Goal: Task Accomplishment & Management: Complete application form

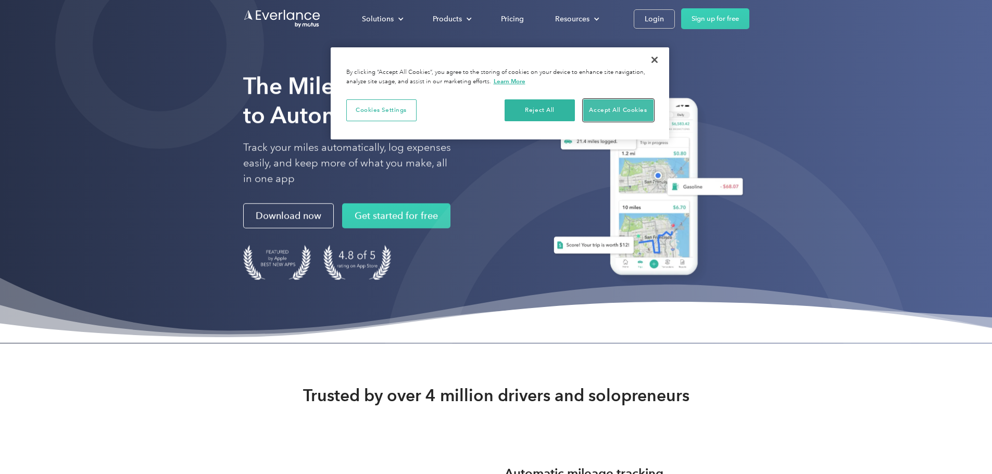
click at [609, 112] on button "Accept All Cookies" at bounding box center [618, 110] width 70 height 22
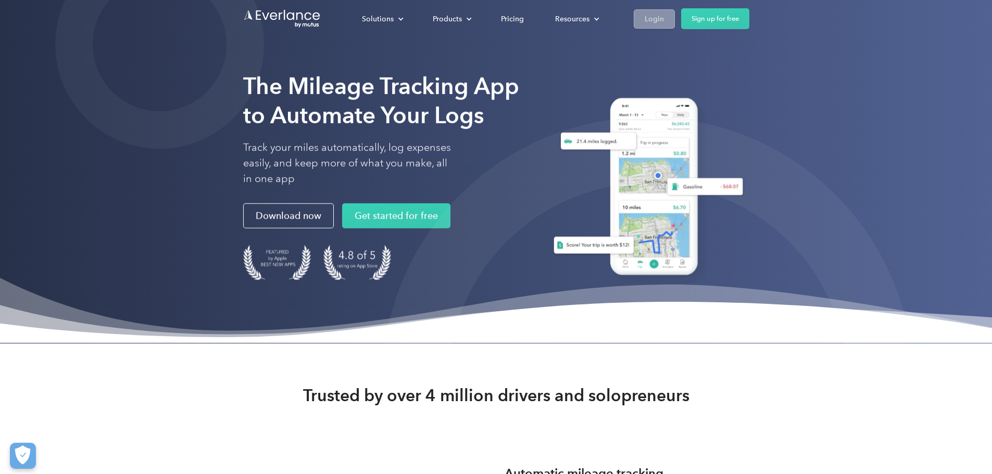
click at [664, 18] on div "Login" at bounding box center [654, 18] width 19 height 13
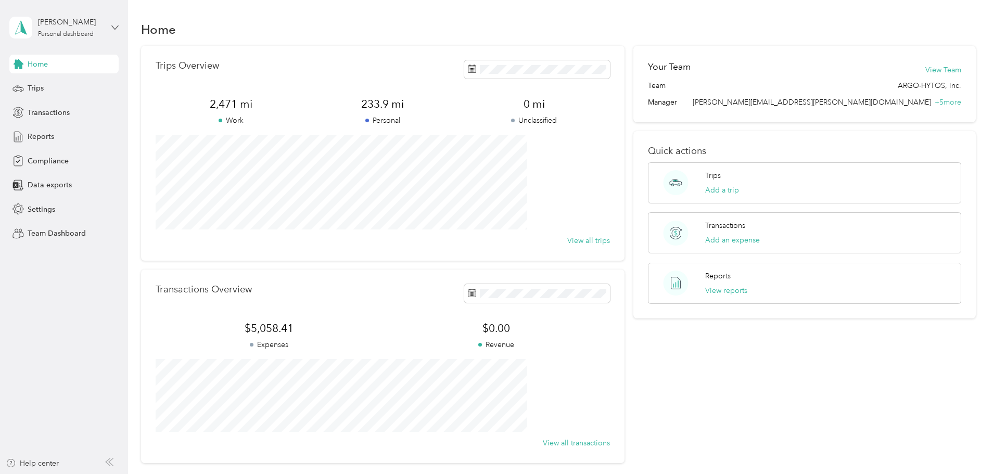
click at [112, 26] on icon at bounding box center [114, 27] width 7 height 7
click at [117, 291] on aside "Kyle C. Arndt Personal dashboard Home Trips Transactions Reports Compliance Dat…" at bounding box center [64, 237] width 128 height 474
click at [61, 161] on span "Compliance" at bounding box center [48, 161] width 41 height 11
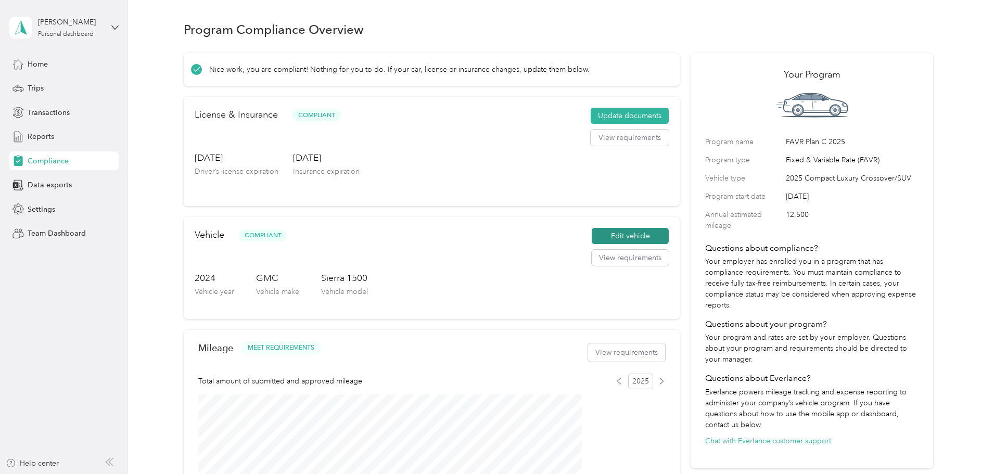
click at [618, 245] on button "Edit vehicle" at bounding box center [630, 236] width 77 height 17
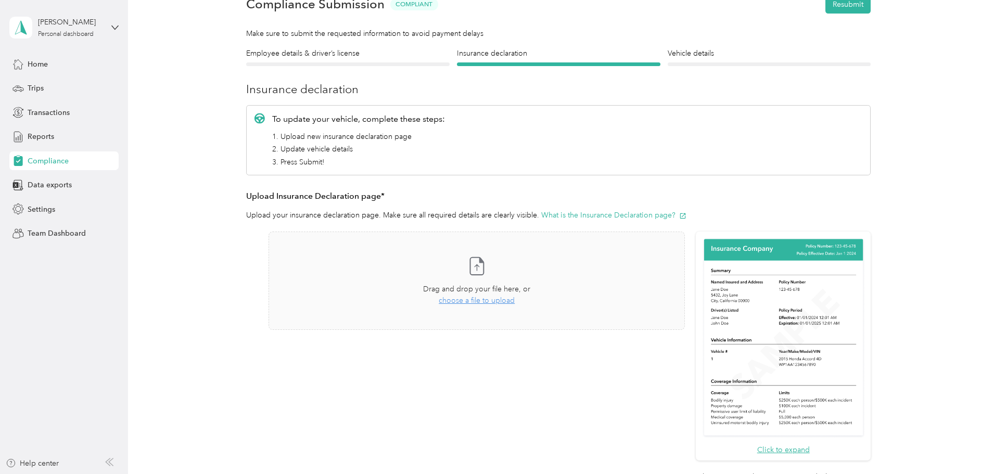
scroll to position [121, 0]
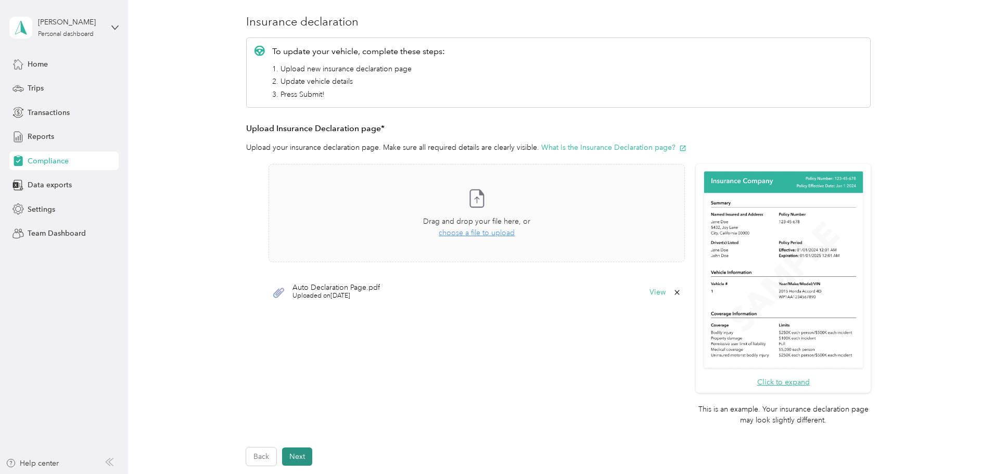
click at [299, 453] on button "Next" at bounding box center [297, 457] width 30 height 18
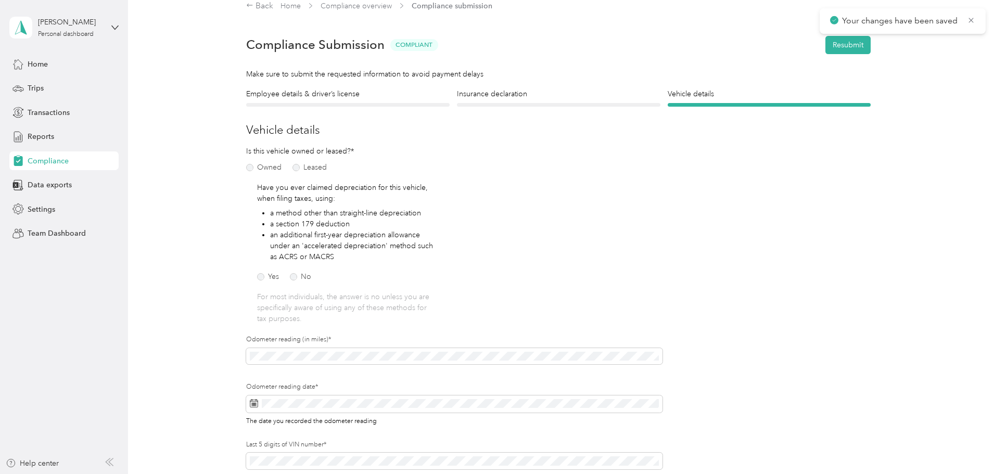
scroll to position [134, 0]
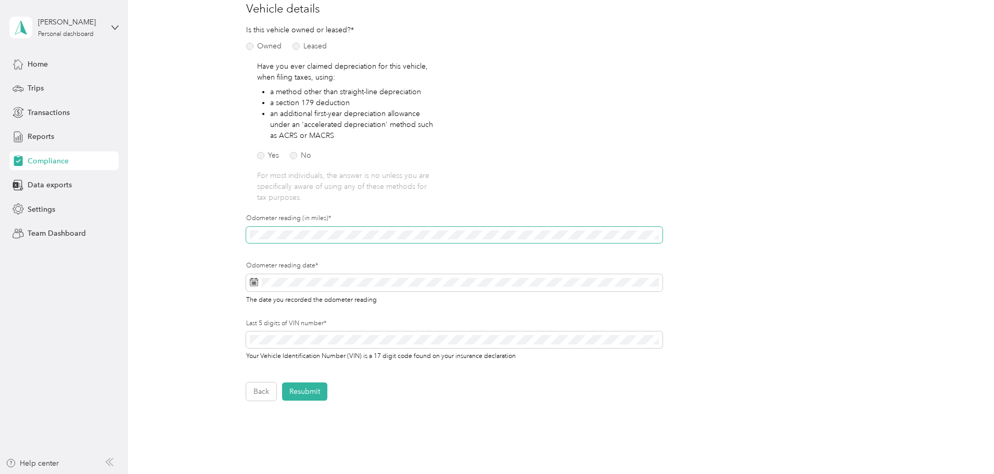
click at [237, 230] on div "Employee details & driver’s license License Insurance declaration Insurance Veh…" at bounding box center [559, 184] width 750 height 434
click at [257, 283] on span at bounding box center [454, 283] width 417 height 18
click at [248, 283] on span at bounding box center [454, 283] width 417 height 18
click at [251, 284] on icon at bounding box center [254, 282] width 8 height 8
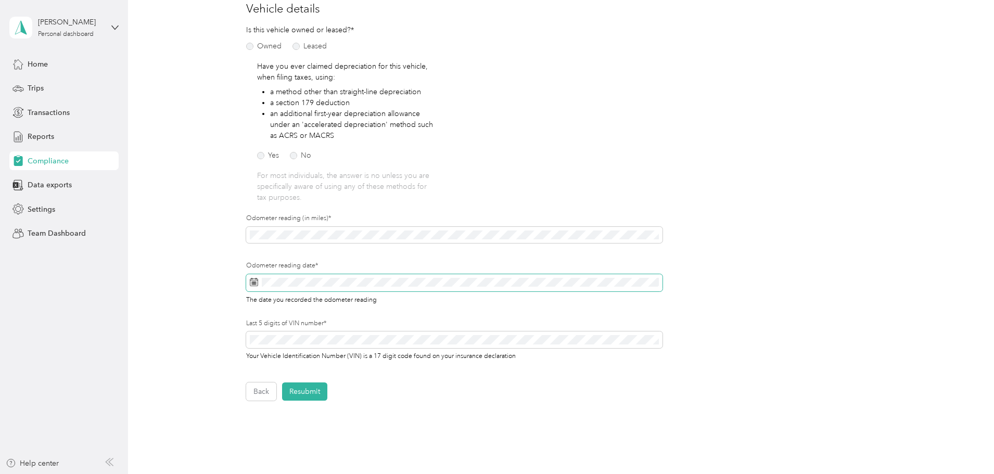
click at [251, 284] on icon at bounding box center [254, 282] width 8 height 8
click at [256, 283] on icon at bounding box center [254, 282] width 8 height 8
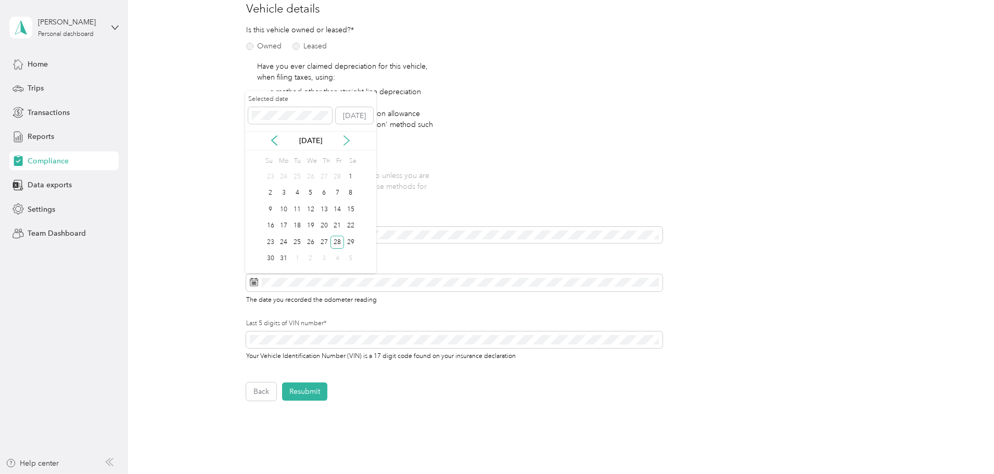
click at [349, 141] on icon at bounding box center [346, 140] width 5 height 9
click at [345, 142] on icon at bounding box center [347, 140] width 10 height 10
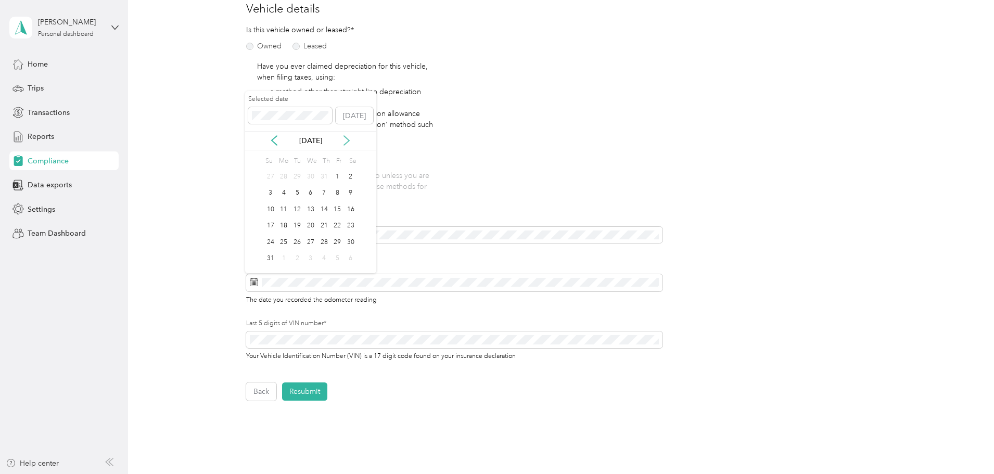
click at [347, 144] on icon at bounding box center [347, 140] width 10 height 10
click at [323, 176] on div "2" at bounding box center [325, 176] width 14 height 13
click at [231, 324] on div "Employee details & driver’s license License Insurance declaration Insurance Veh…" at bounding box center [559, 184] width 750 height 434
click at [239, 345] on div "Employee details & driver’s license License Insurance declaration Insurance Veh…" at bounding box center [559, 184] width 750 height 434
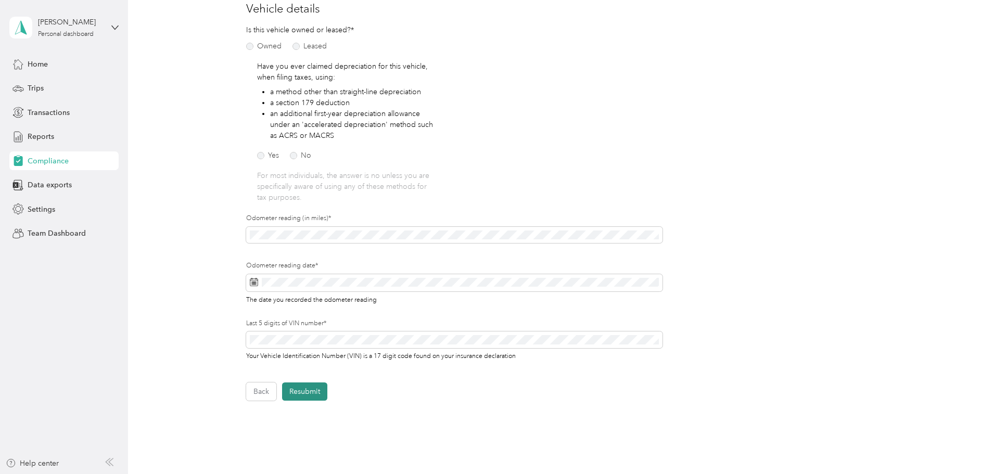
click at [306, 390] on button "Resubmit" at bounding box center [304, 392] width 45 height 18
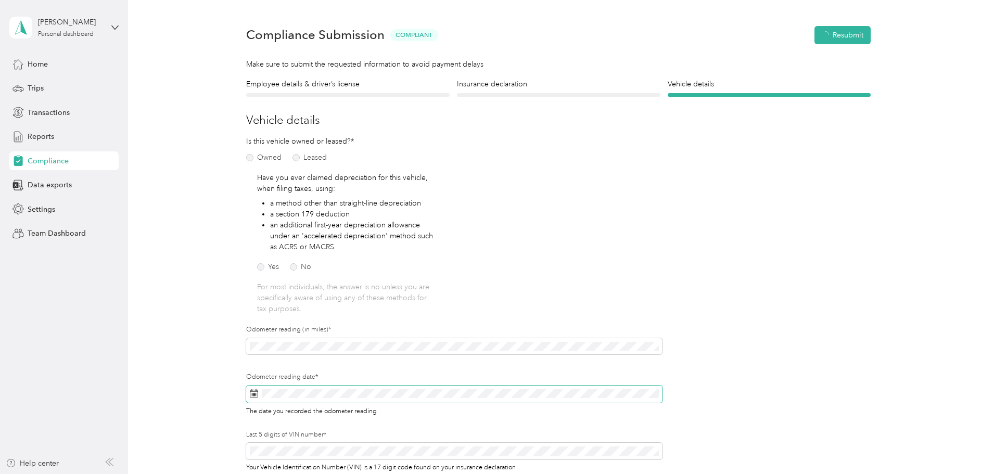
scroll to position [13, 0]
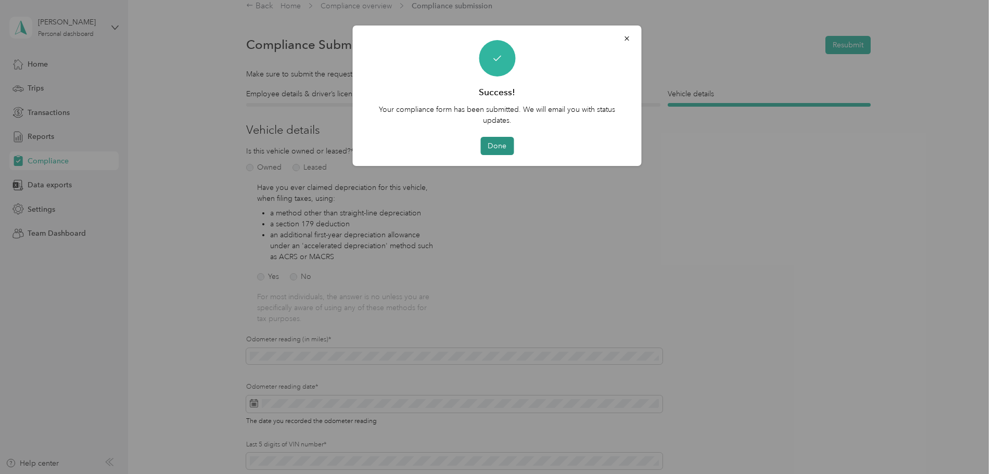
click at [498, 148] on button "Done" at bounding box center [497, 146] width 33 height 18
